Goal: Task Accomplishment & Management: Use online tool/utility

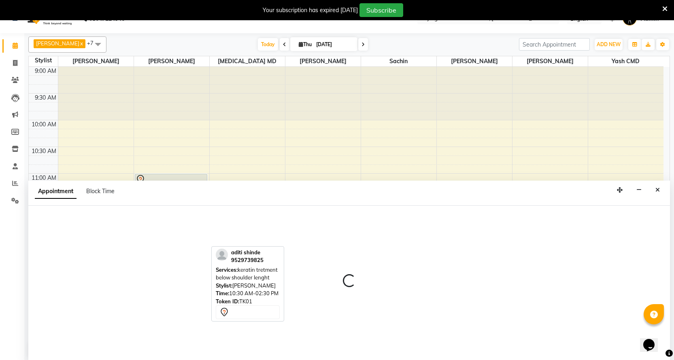
select select "15557"
select select "705"
select select "tentative"
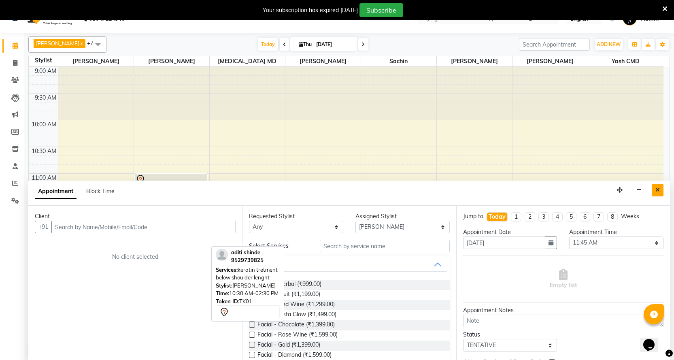
click at [656, 189] on icon "Close" at bounding box center [658, 190] width 4 height 6
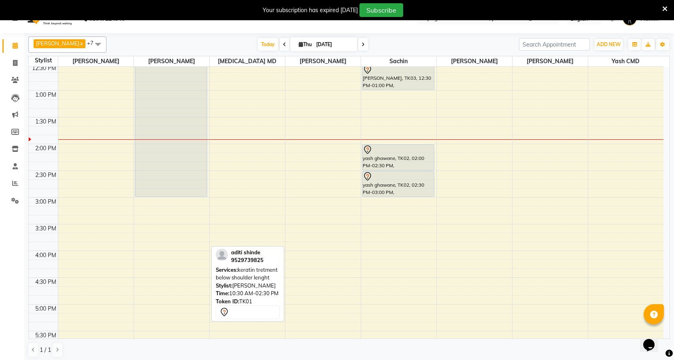
scroll to position [162, 0]
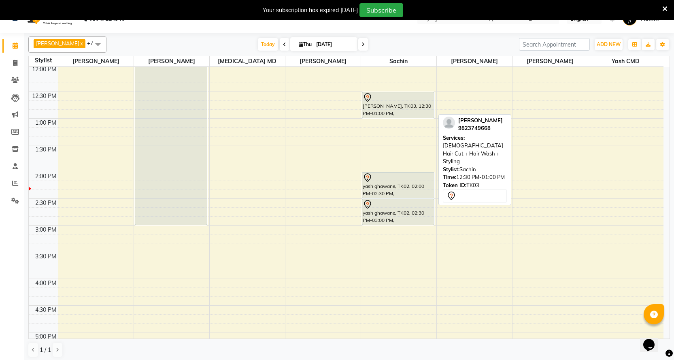
click at [384, 102] on div "[PERSON_NAME], TK03, 12:30 PM-01:00 PM, [DEMOGRAPHIC_DATA] - Hair Cut + Hair Wa…" at bounding box center [398, 105] width 72 height 26
click at [377, 108] on div "[PERSON_NAME], TK03, 12:30 PM-01:00 PM, [DEMOGRAPHIC_DATA] - Hair Cut + Hair Wa…" at bounding box center [398, 105] width 72 height 26
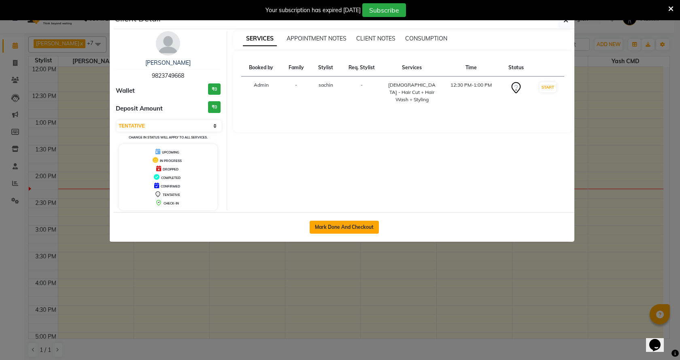
click at [333, 224] on button "Mark Done And Checkout" at bounding box center [344, 227] width 69 height 13
select select "3"
select select "46"
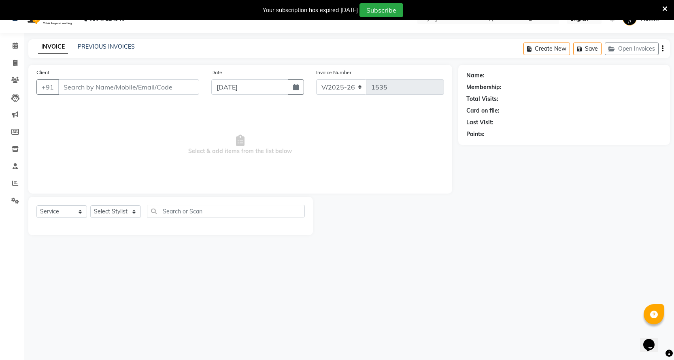
select select "membership"
type input "9823749668"
select select "18390"
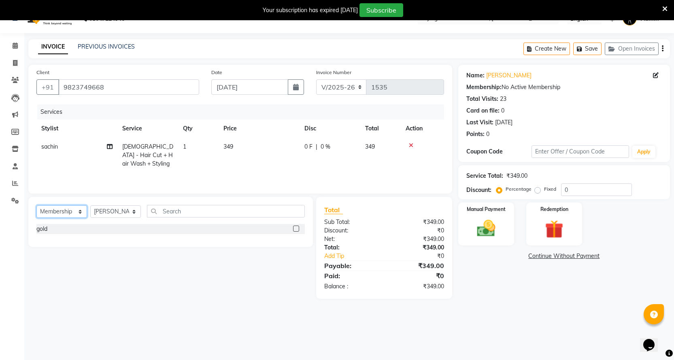
click at [69, 213] on select "Select Service Product Membership Package Voucher Prepaid Gift Card" at bounding box center [61, 211] width 51 height 13
select select "service"
click at [36, 205] on select "Select Service Product Membership Package Voucher Prepaid Gift Card" at bounding box center [61, 211] width 51 height 13
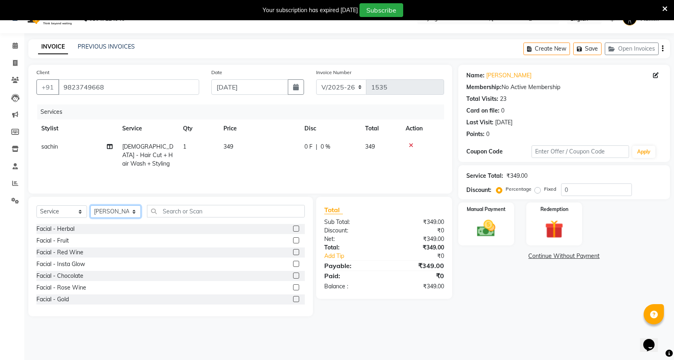
click at [103, 211] on select "Select Stylist Abhi B [PERSON_NAME] J [PERSON_NAME][MEDICAL_DATA] MD [PERSON_NA…" at bounding box center [115, 211] width 51 height 13
select select "67686"
click at [90, 205] on select "Select Stylist Abhi B [PERSON_NAME] J [PERSON_NAME][MEDICAL_DATA] MD [PERSON_NA…" at bounding box center [115, 211] width 51 height 13
click at [166, 214] on input "text" at bounding box center [226, 211] width 158 height 13
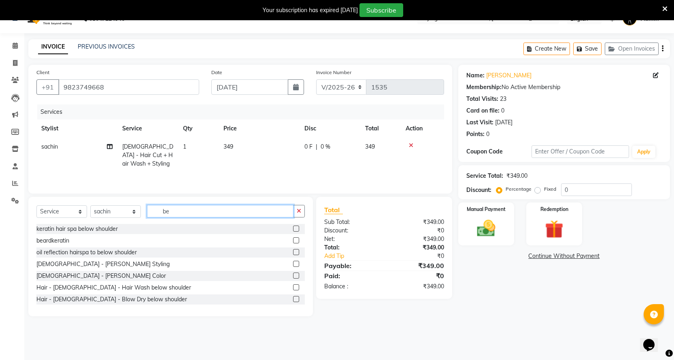
type input "be"
click at [293, 262] on label at bounding box center [296, 264] width 6 height 6
click at [293, 262] on input "checkbox" at bounding box center [295, 264] width 5 height 5
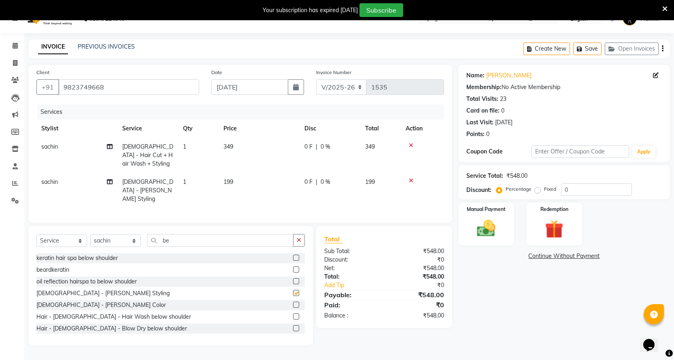
checkbox input "false"
click at [249, 234] on input "be" at bounding box center [220, 240] width 147 height 13
type input "b"
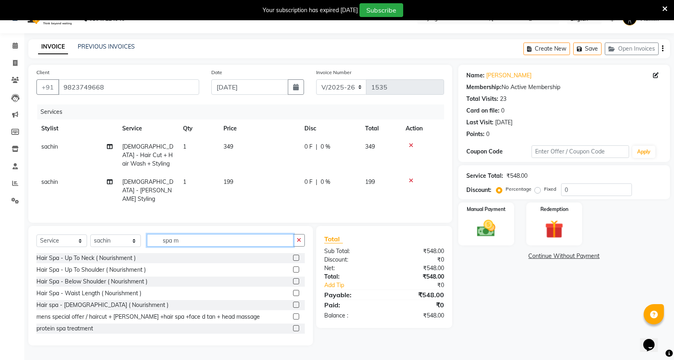
type input "spa m"
click at [293, 302] on label at bounding box center [296, 305] width 6 height 6
click at [293, 302] on input "checkbox" at bounding box center [295, 304] width 5 height 5
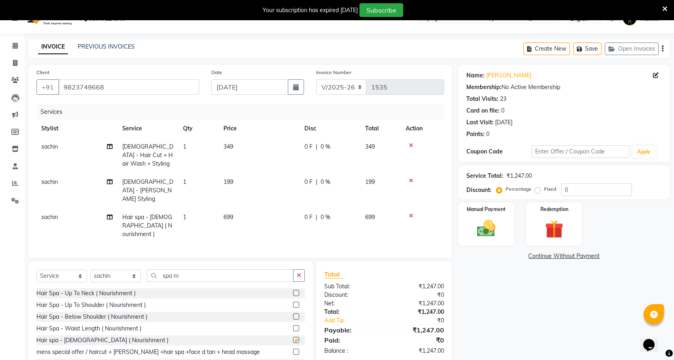
checkbox input "false"
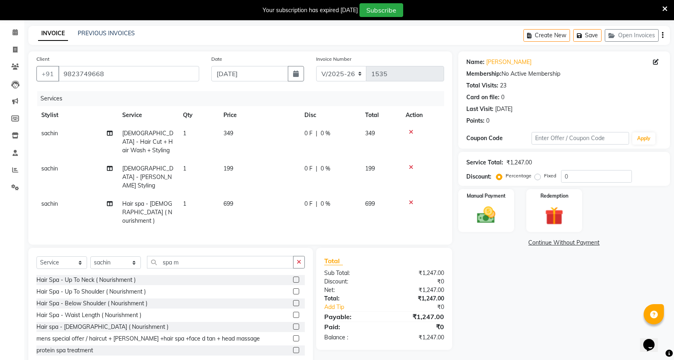
click at [277, 136] on td "349" at bounding box center [259, 141] width 81 height 35
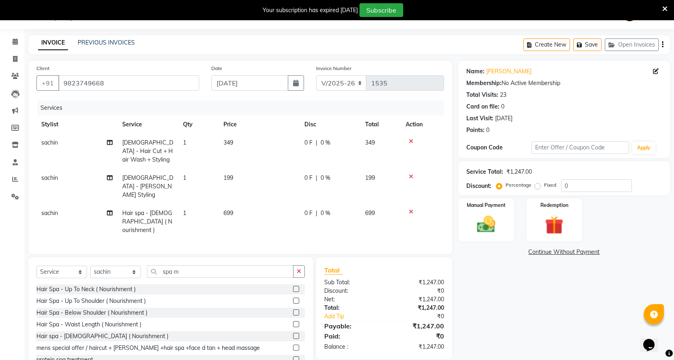
select select "67686"
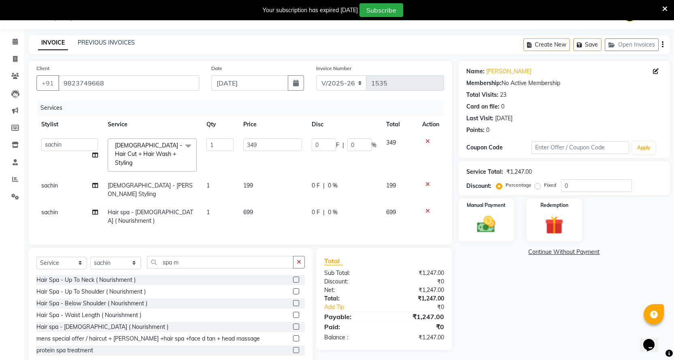
click at [277, 136] on td "349" at bounding box center [272, 155] width 68 height 43
click at [275, 143] on input "349" at bounding box center [272, 144] width 59 height 13
type input "350"
click at [277, 172] on tbody "Abhi B Ashish J [PERSON_NAME] [PERSON_NAME] MD [PERSON_NAME] L sachin [PERSON_N…" at bounding box center [240, 182] width 408 height 96
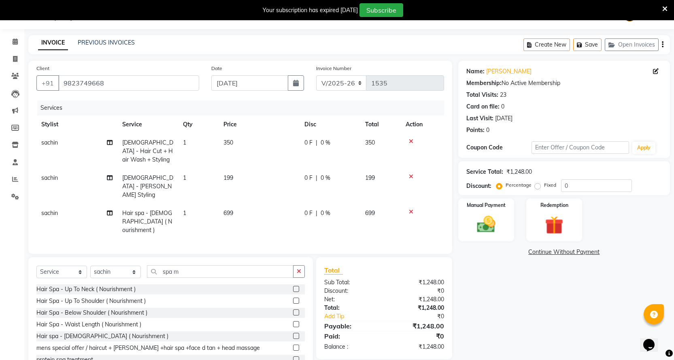
click at [272, 173] on td "199" at bounding box center [259, 186] width 81 height 35
select select "67686"
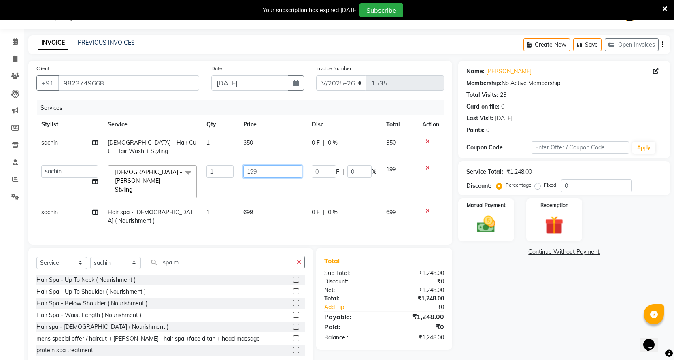
click at [272, 173] on input "199" at bounding box center [272, 171] width 59 height 13
type input "1"
type input "200"
click at [266, 205] on td "699" at bounding box center [272, 216] width 68 height 27
select select "67686"
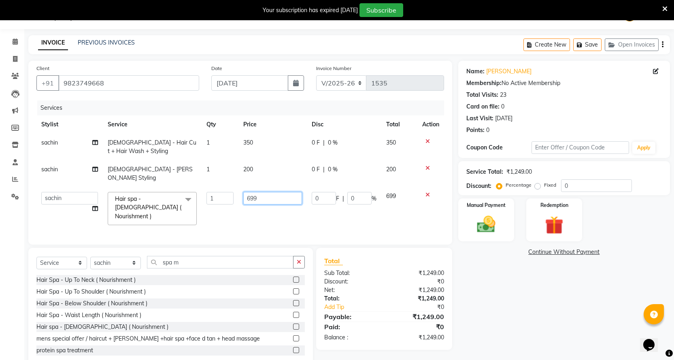
click at [268, 195] on input "699" at bounding box center [272, 198] width 59 height 13
type input "6"
type input "1000"
click at [267, 200] on td "1000" at bounding box center [272, 208] width 68 height 43
select select "67686"
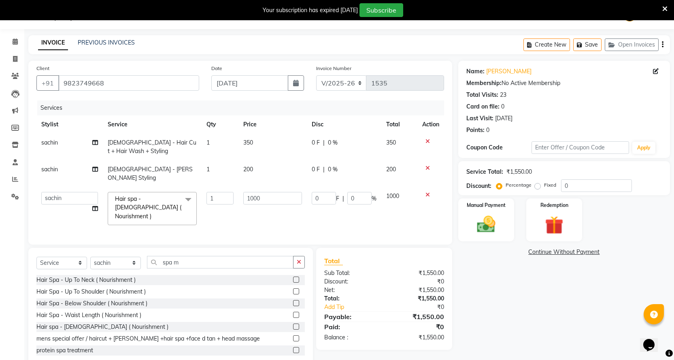
click at [326, 147] on td "0 F | 0 %" at bounding box center [344, 147] width 75 height 27
select select "67686"
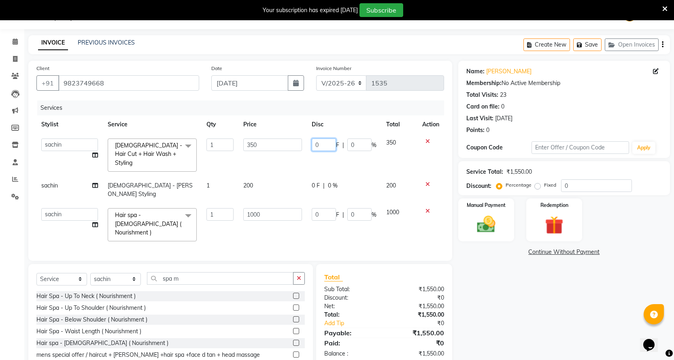
click at [326, 147] on input "0" at bounding box center [324, 144] width 24 height 13
type input "050"
click at [341, 161] on tbody "Abhi B Ashish J [PERSON_NAME] [PERSON_NAME] MD [PERSON_NAME] L sachin [PERSON_N…" at bounding box center [240, 190] width 408 height 113
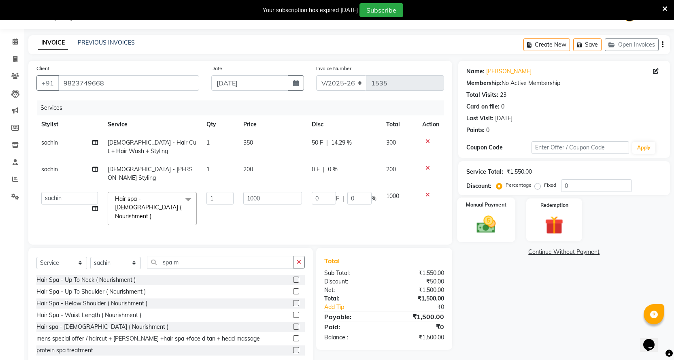
click at [498, 219] on img at bounding box center [486, 224] width 31 height 22
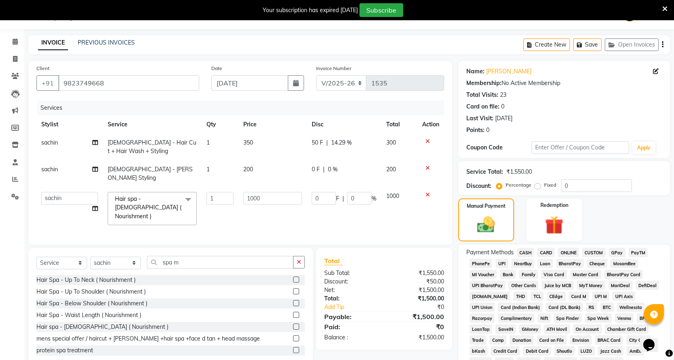
click at [570, 251] on span "ONLINE" at bounding box center [568, 252] width 21 height 9
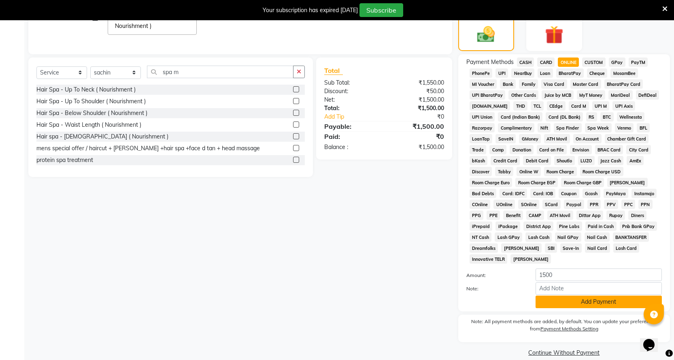
click at [577, 296] on button "Add Payment" at bounding box center [599, 302] width 126 height 13
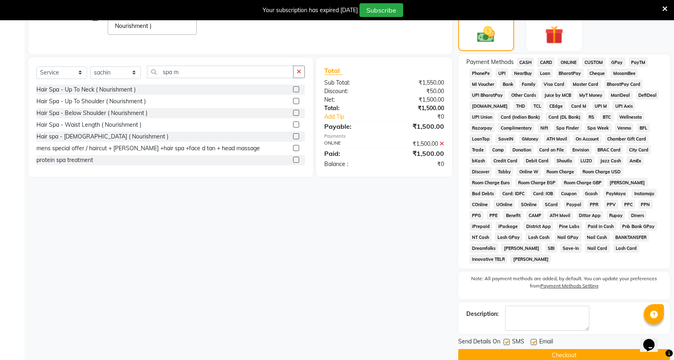
scroll to position [213, 0]
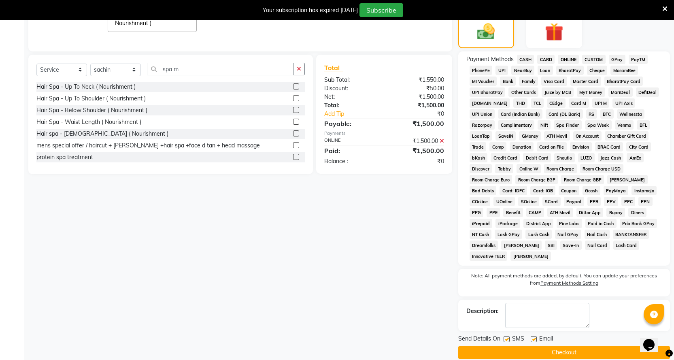
click at [575, 346] on button "Checkout" at bounding box center [564, 352] width 212 height 13
